Goal: Check status: Check status

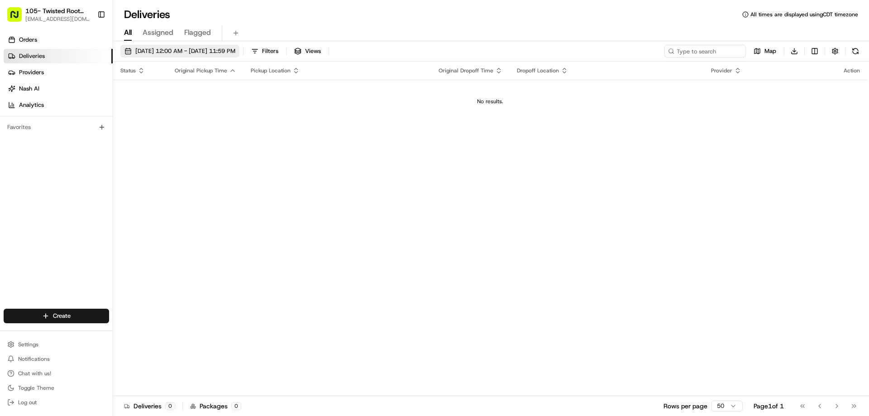
click at [173, 50] on span "[DATE] 12:00 AM - [DATE] 11:59 PM" at bounding box center [185, 51] width 100 height 8
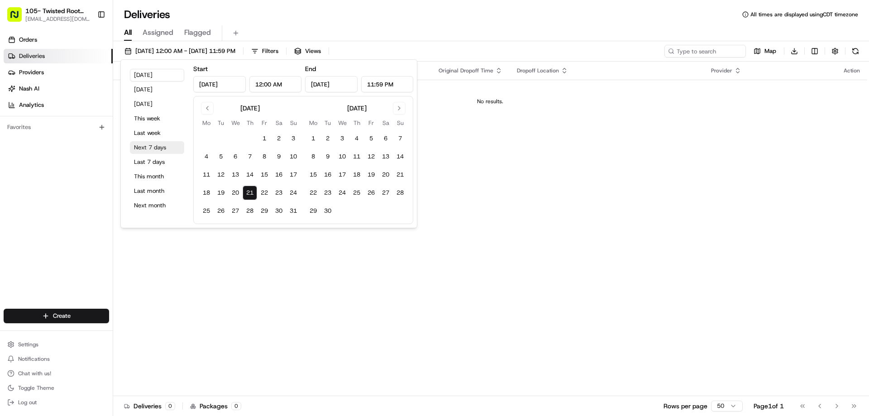
click at [152, 147] on button "Next 7 days" at bounding box center [157, 147] width 54 height 13
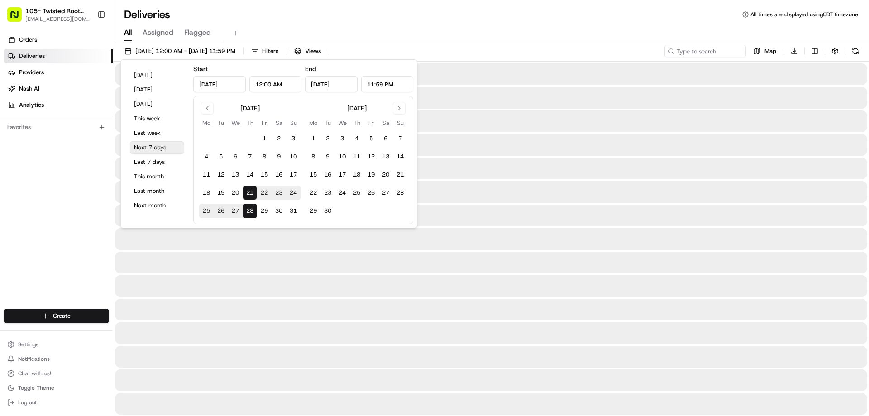
type input "[DATE]"
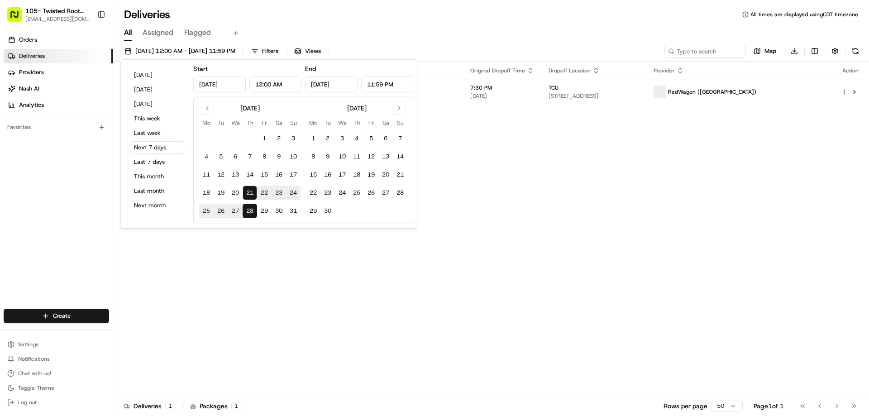
click at [500, 19] on div "Deliveries All times are displayed using CDT timezone" at bounding box center [491, 14] width 756 height 14
